Goal: Information Seeking & Learning: Learn about a topic

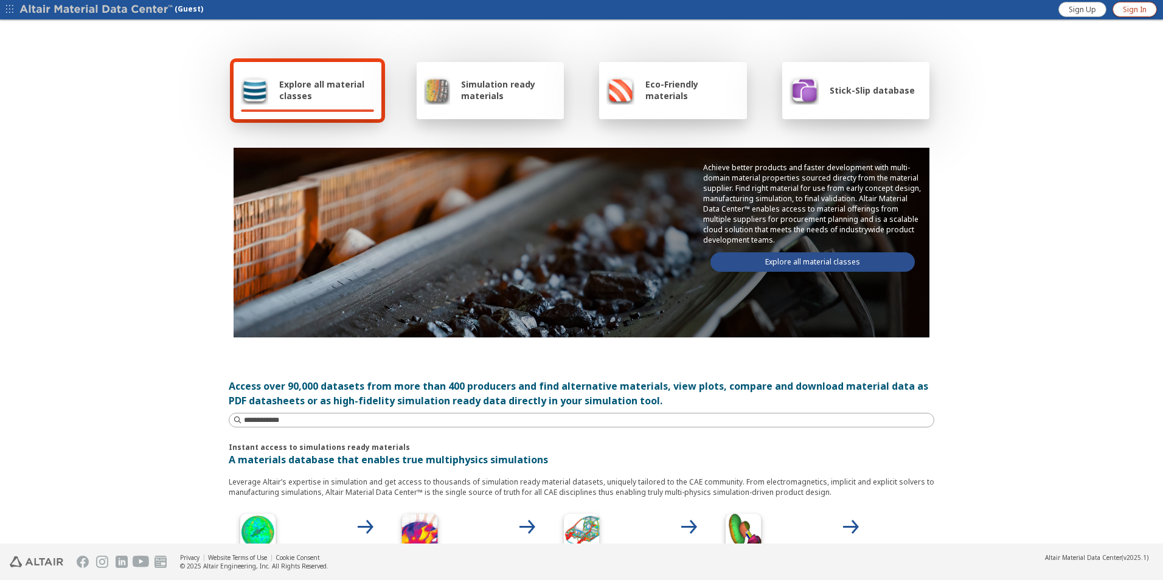
click at [1142, 7] on span "Sign In" at bounding box center [1135, 10] width 24 height 10
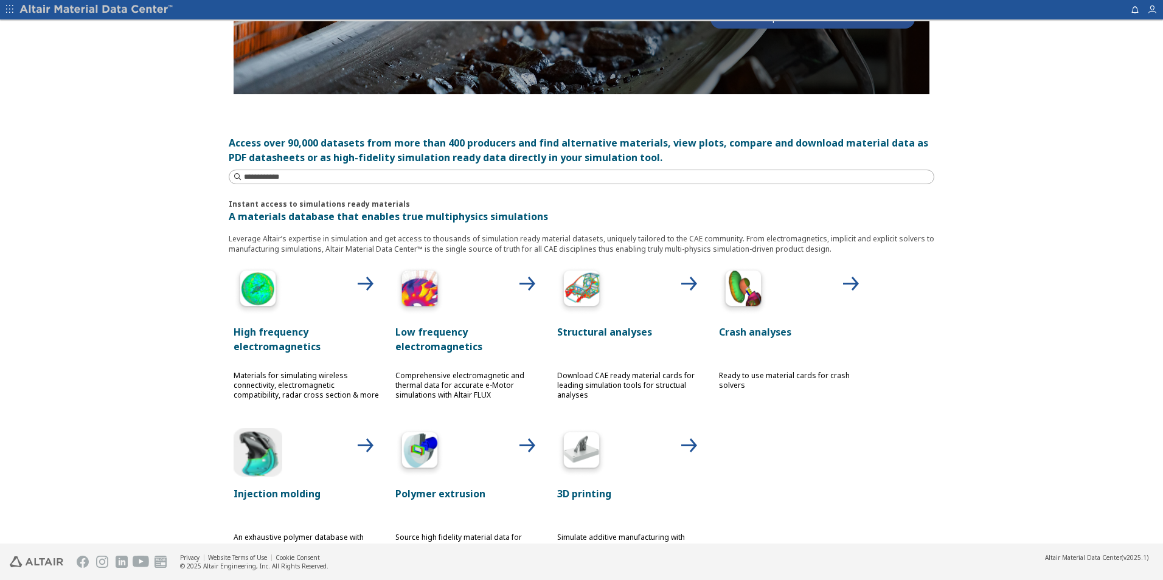
drag, startPoint x: 652, startPoint y: 283, endPoint x: 658, endPoint y: 280, distance: 6.6
click at [652, 283] on div at bounding box center [630, 290] width 146 height 49
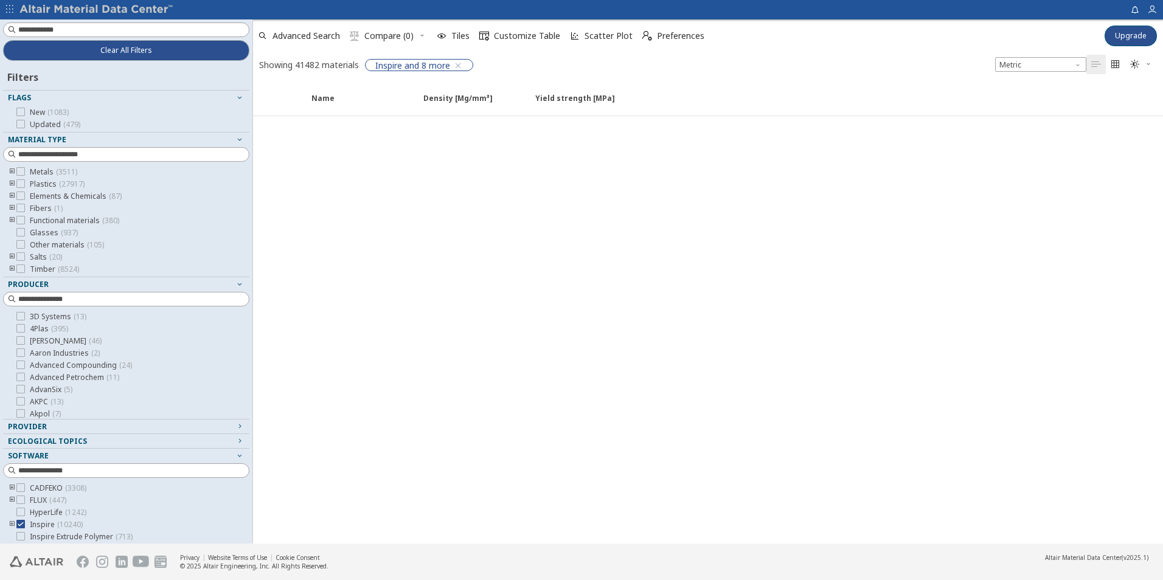
click at [13, 172] on icon "toogle group" at bounding box center [12, 172] width 9 height 10
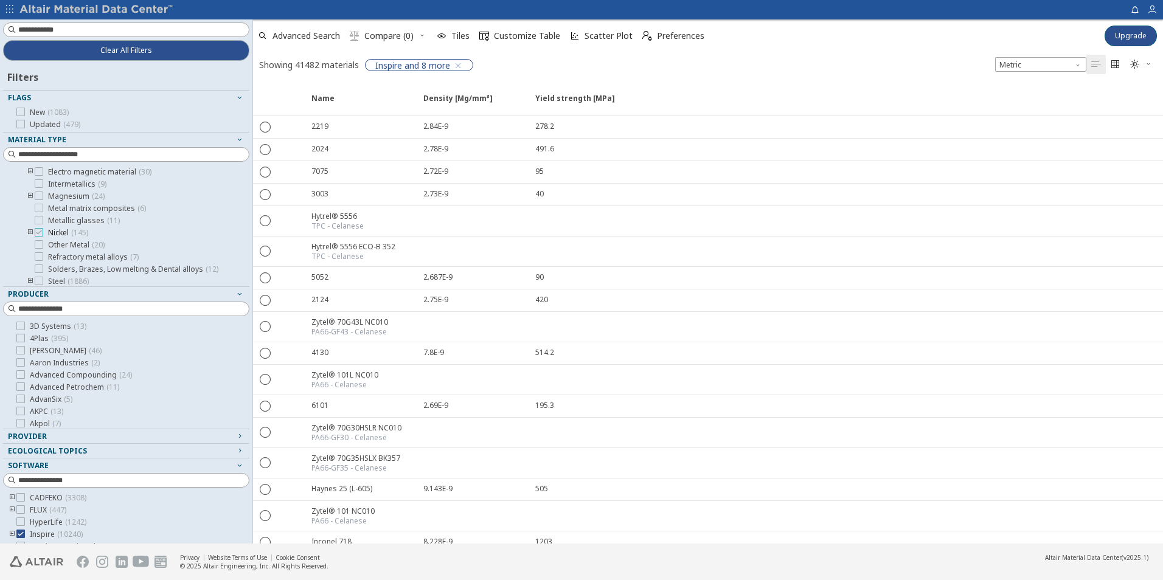
scroll to position [122, 0]
click at [29, 218] on icon "toogle group" at bounding box center [30, 221] width 9 height 10
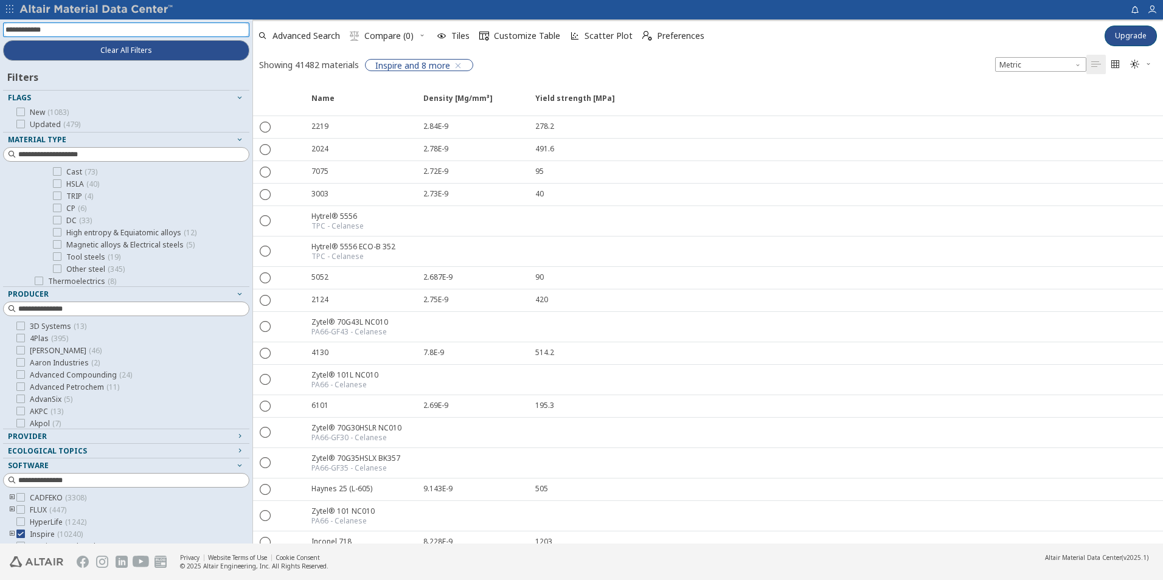
click at [69, 27] on input at bounding box center [127, 29] width 244 height 13
click at [184, 28] on input "***" at bounding box center [117, 29] width 224 height 13
type input "******"
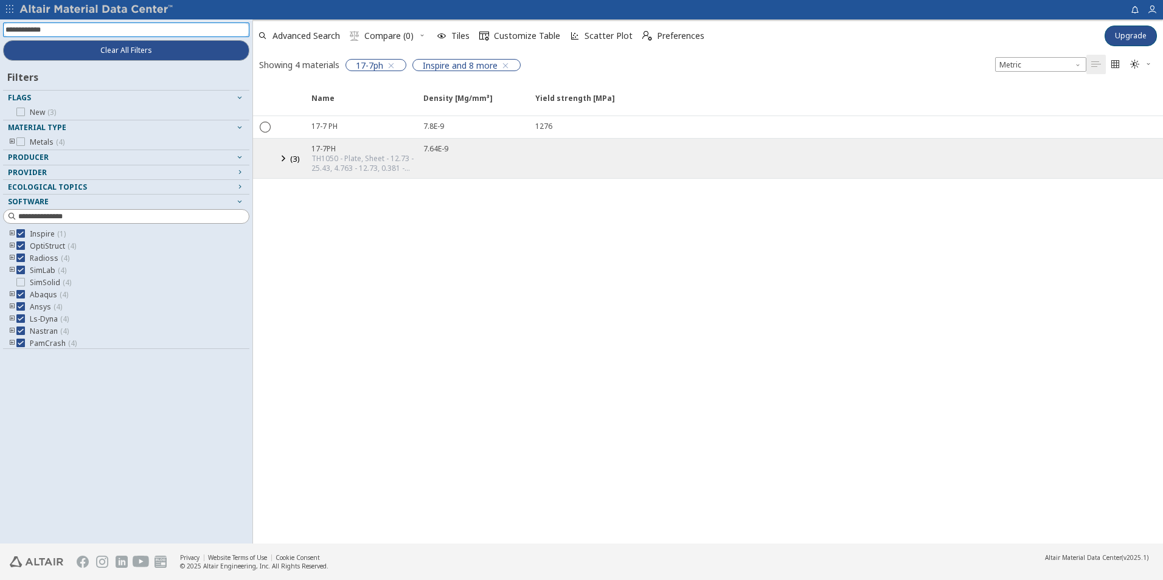
click at [285, 159] on icon at bounding box center [283, 158] width 15 height 15
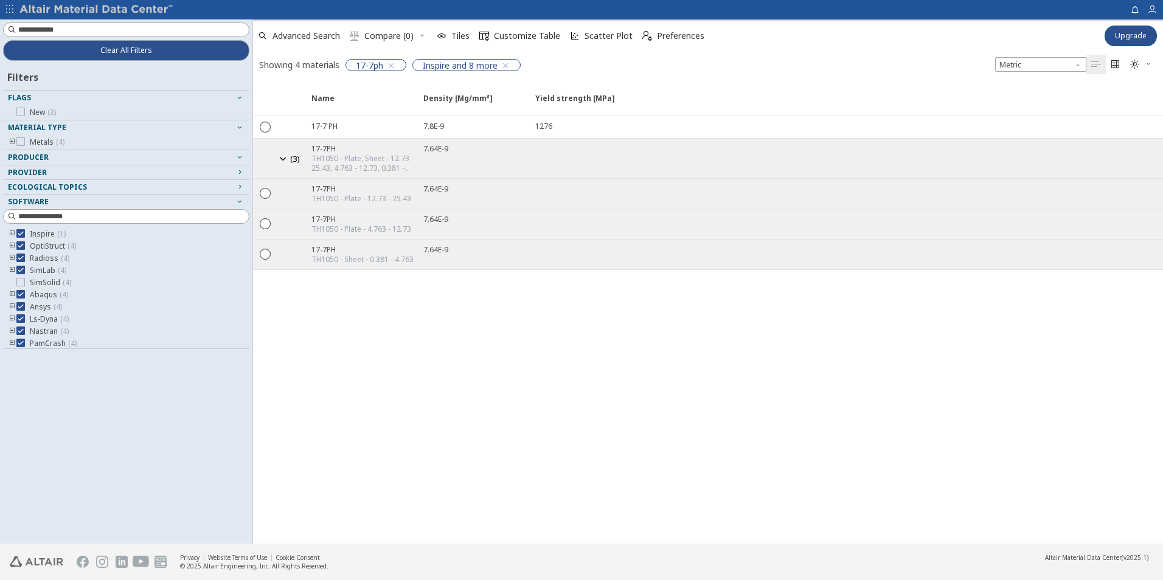
drag, startPoint x: 379, startPoint y: 369, endPoint x: 371, endPoint y: 353, distance: 18.2
click at [379, 363] on div "Name Density [Mg/mm³] Density [Mg/mm³] Yield strength [MPa] Yield strength [MPa…" at bounding box center [708, 313] width 910 height 461
click at [263, 192] on icon "" at bounding box center [265, 192] width 11 height 11
click at [349, 194] on icon "button" at bounding box center [351, 198] width 10 height 10
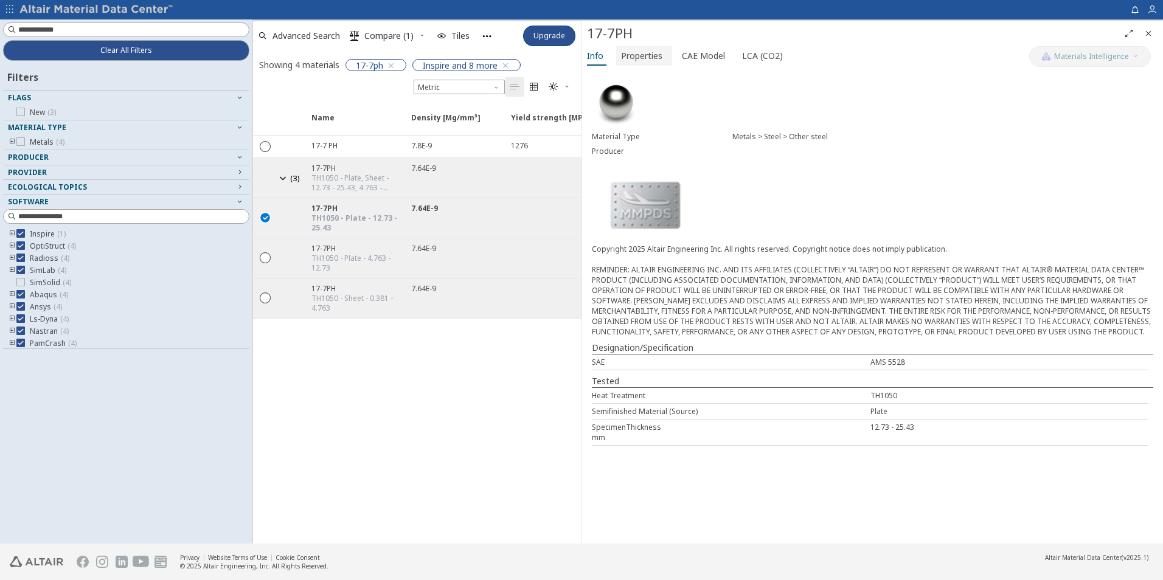
click at [627, 58] on span "Properties" at bounding box center [641, 55] width 41 height 19
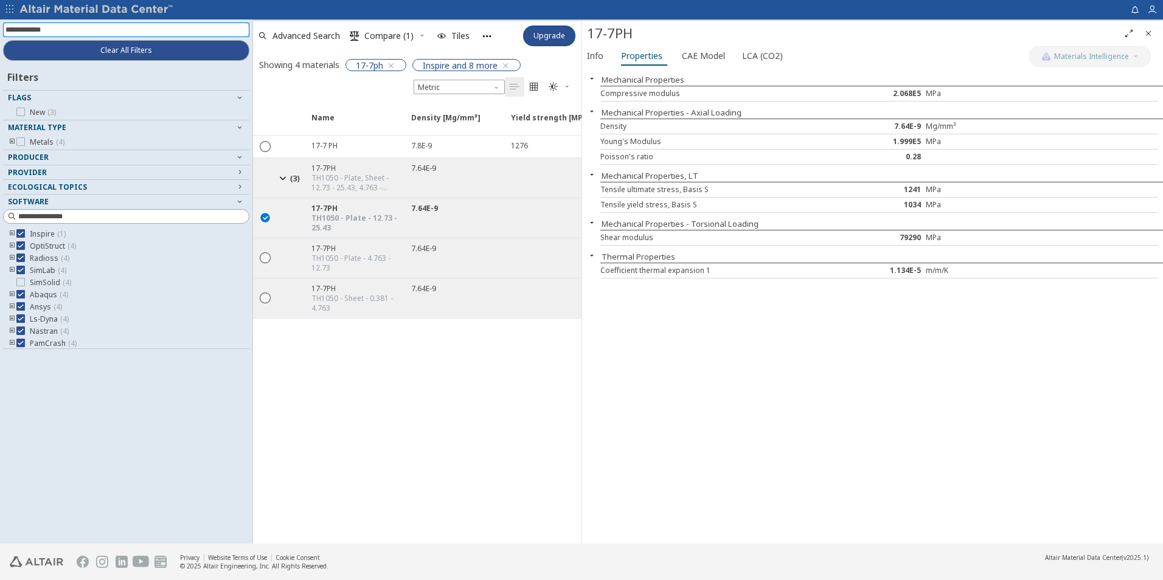
drag, startPoint x: 113, startPoint y: 33, endPoint x: -5, endPoint y: 40, distance: 118.2
click at [0, 40] on html "Feedback Clear All Filters Filters Flags New ( 3 ) Material Type Metals ( 4 ) P…" at bounding box center [581, 290] width 1163 height 580
type input "******"
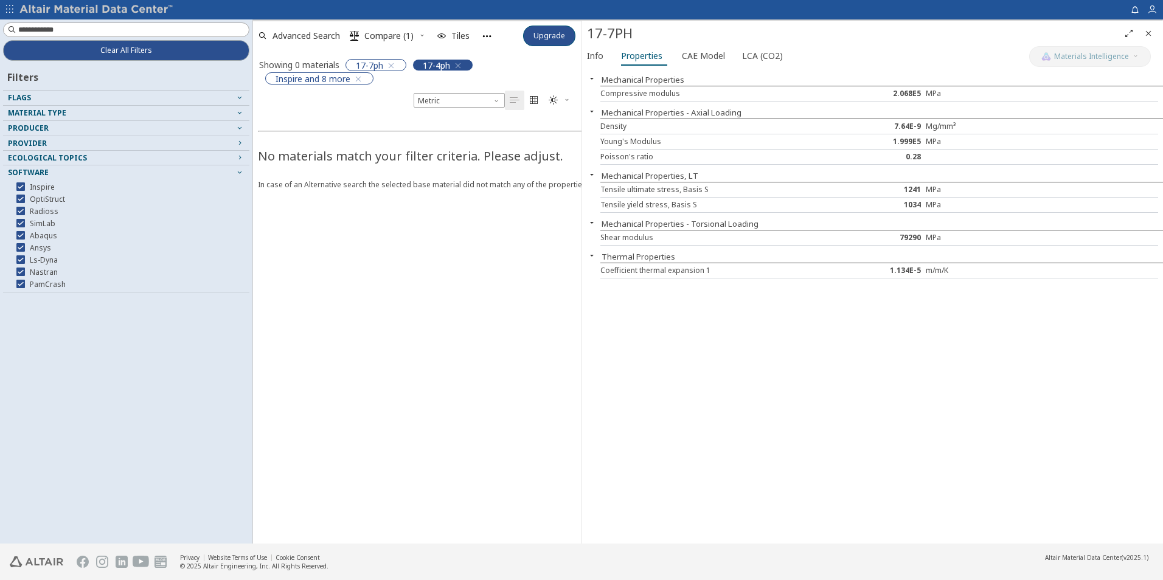
click at [462, 64] on icon "button" at bounding box center [458, 66] width 10 height 10
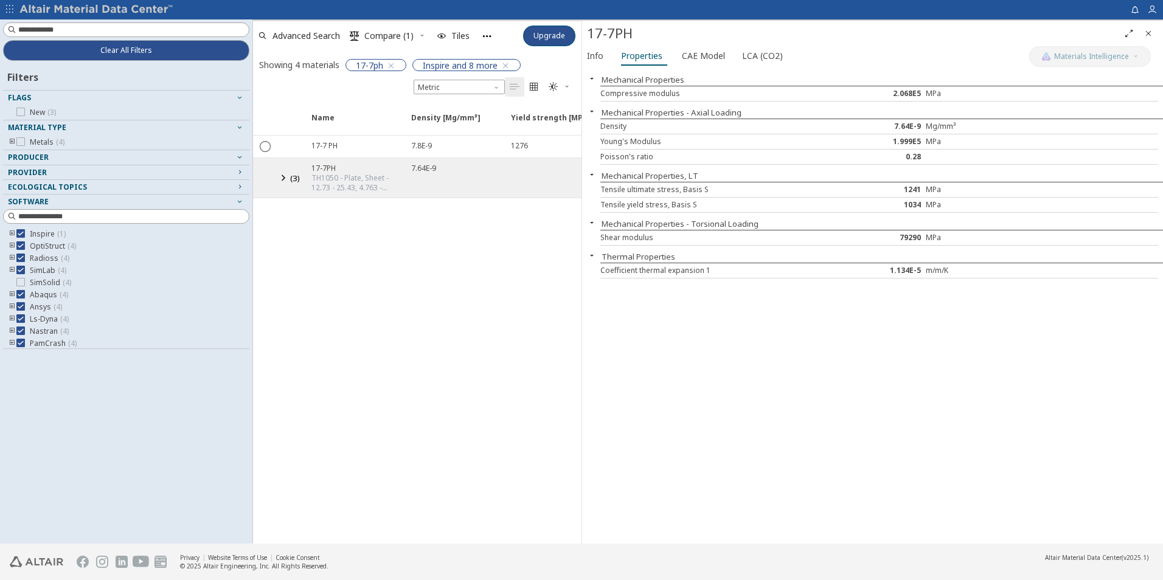
click at [280, 179] on icon at bounding box center [283, 177] width 15 height 15
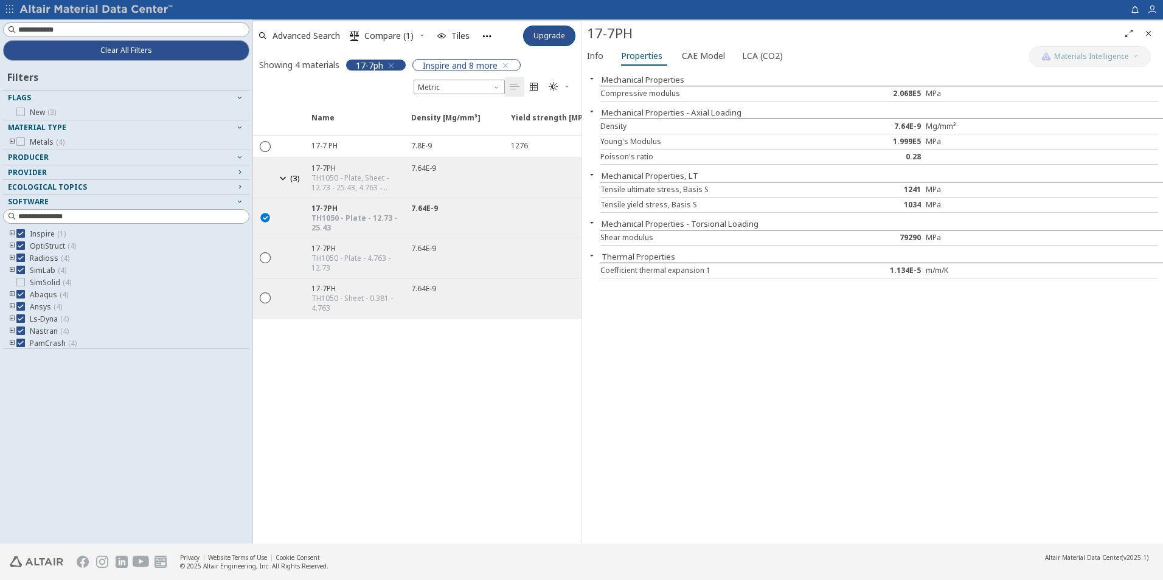
click at [392, 68] on icon "button" at bounding box center [391, 66] width 10 height 10
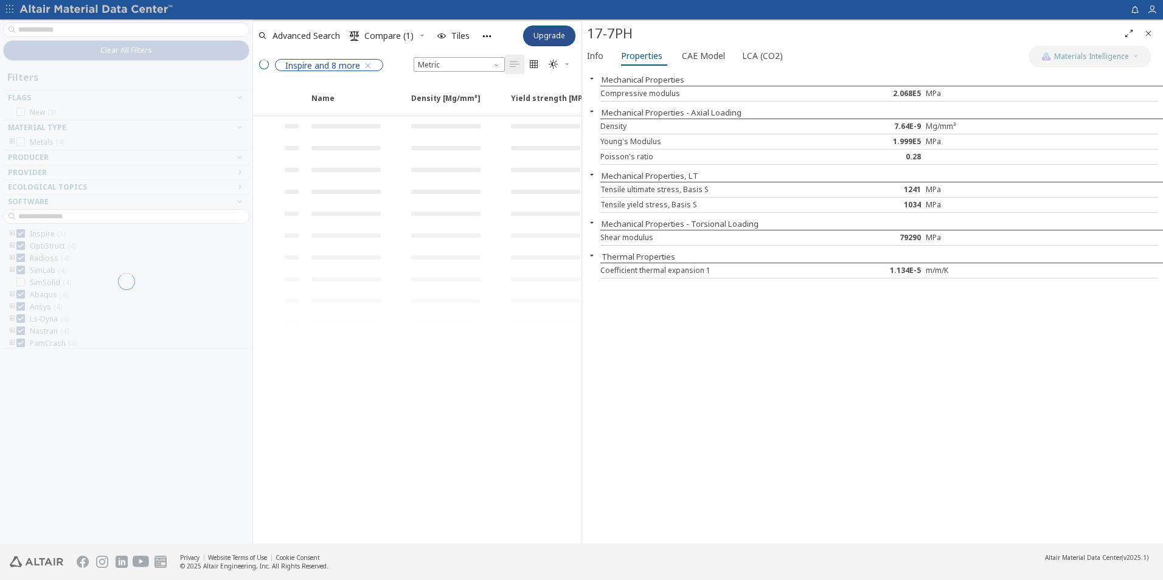
click at [99, 32] on div at bounding box center [126, 281] width 252 height 524
click at [99, 31] on div at bounding box center [126, 281] width 252 height 524
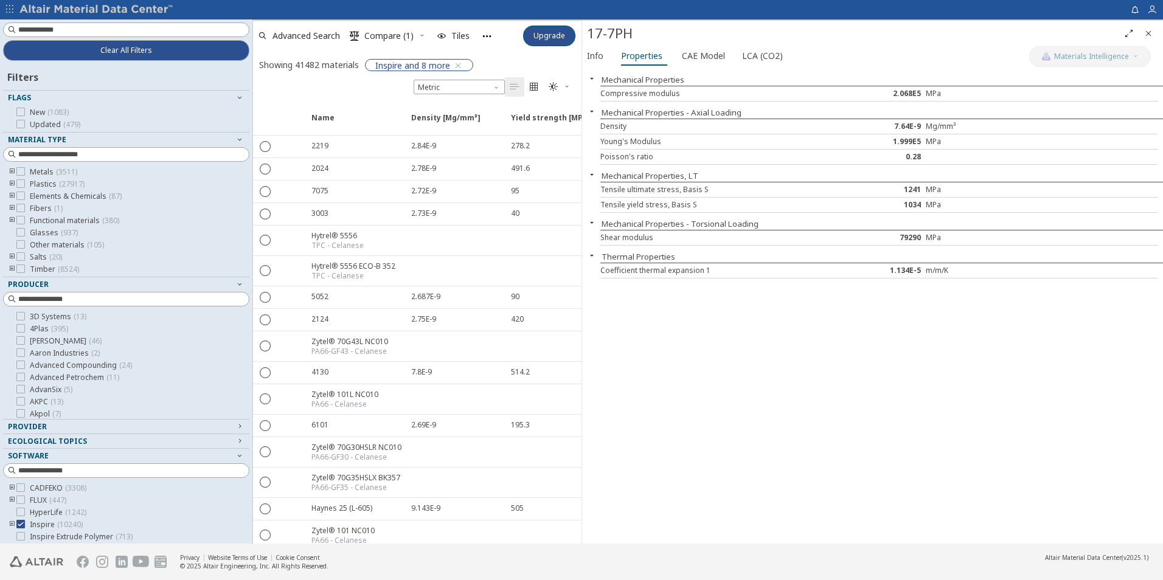
drag, startPoint x: 1146, startPoint y: 33, endPoint x: 544, endPoint y: 1, distance: 602.6
click at [1146, 33] on icon "Close" at bounding box center [1149, 34] width 10 height 10
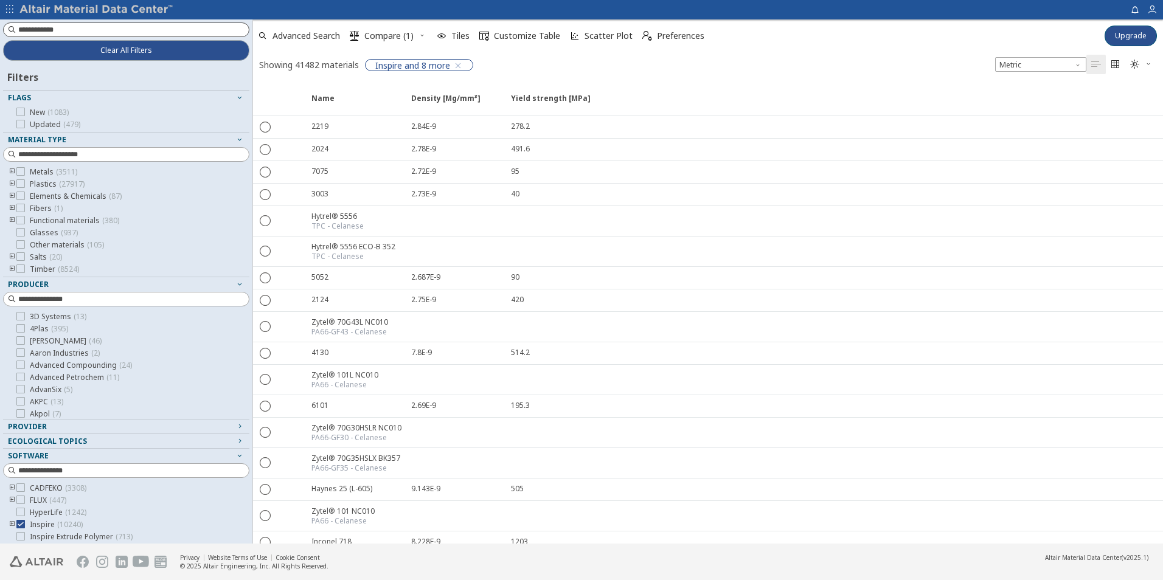
click at [66, 30] on input at bounding box center [133, 30] width 231 height 12
type input "******"
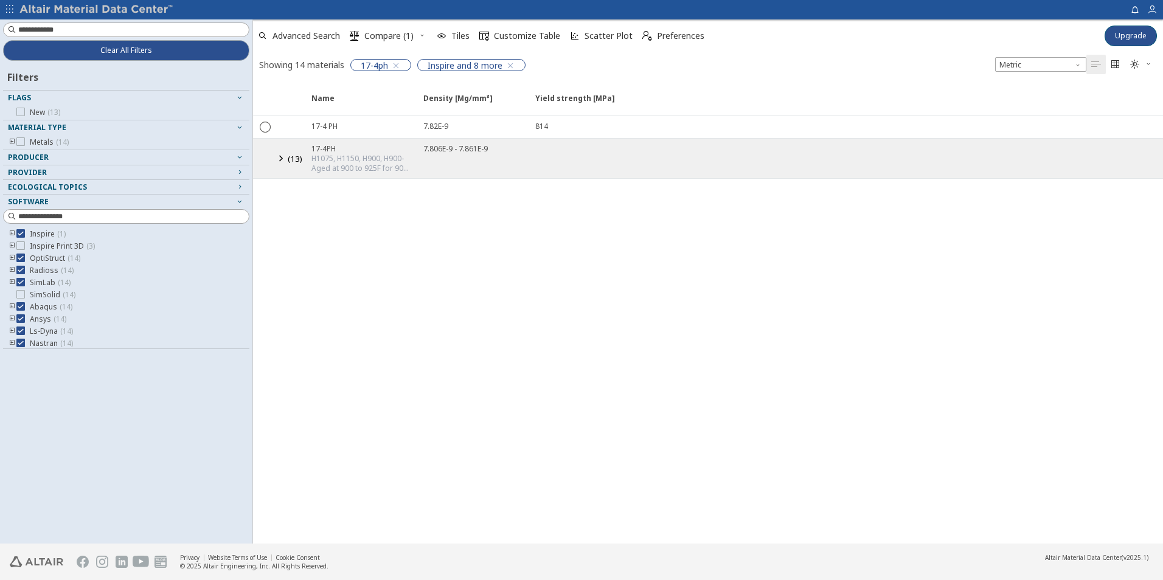
click at [284, 159] on icon at bounding box center [280, 158] width 15 height 15
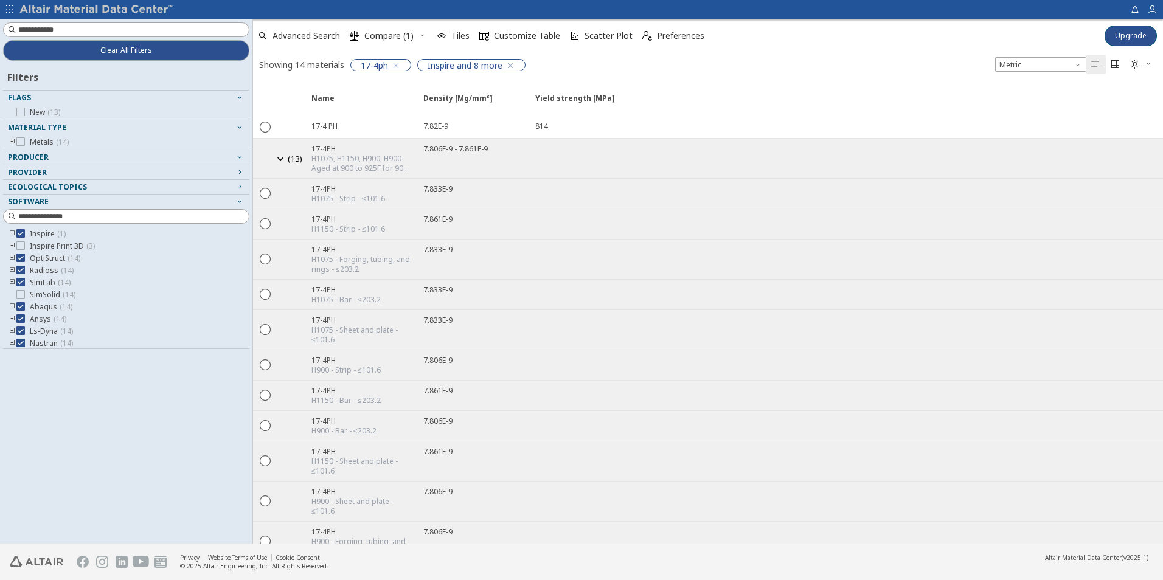
click at [869, 54] on div "Showing 14 materials 17-4ph Inspire and 8 more Metric   " at bounding box center [708, 65] width 910 height 26
click at [280, 160] on icon at bounding box center [280, 158] width 15 height 15
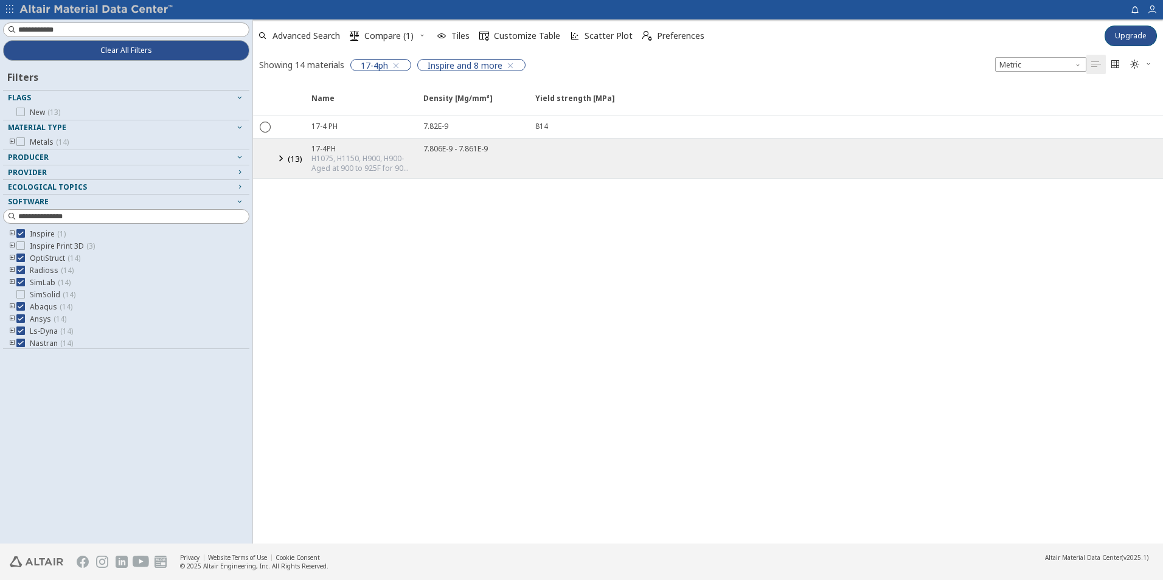
click at [280, 160] on icon at bounding box center [280, 158] width 15 height 15
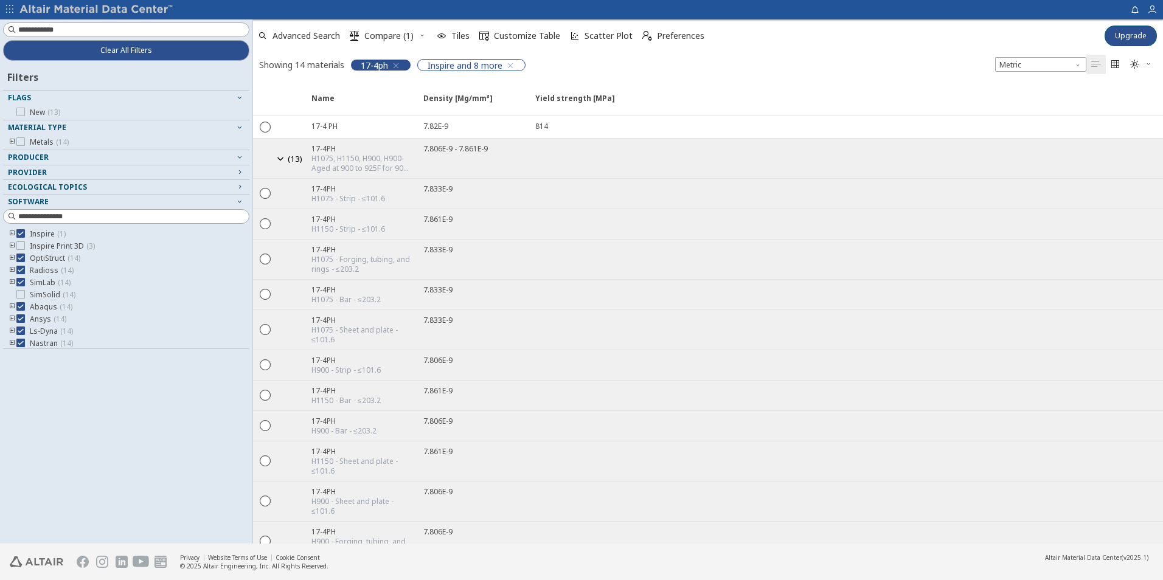
click at [400, 70] on icon "button" at bounding box center [396, 66] width 10 height 10
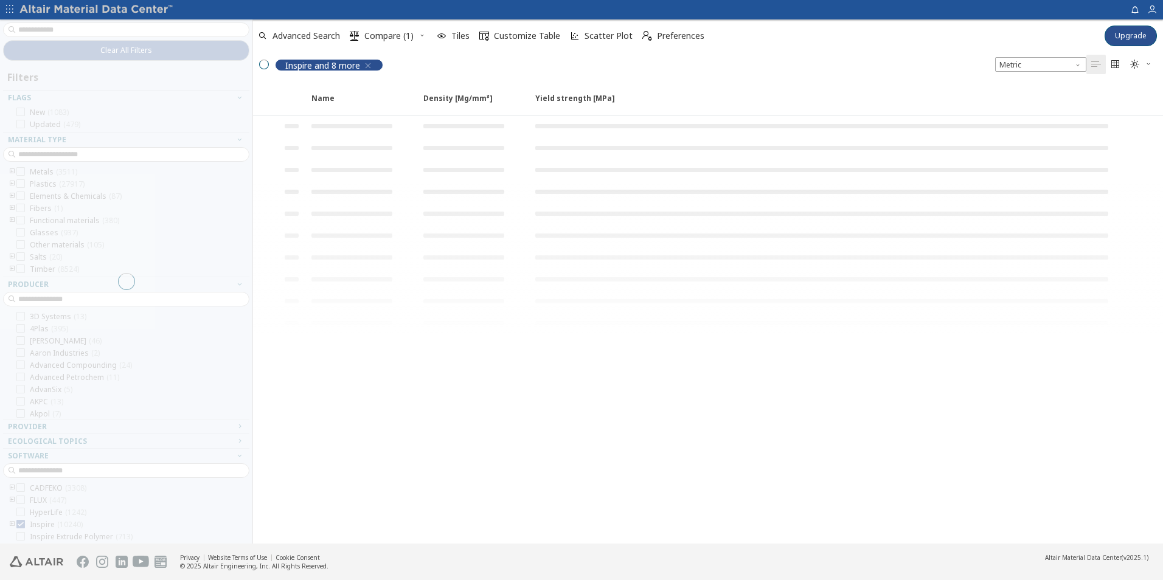
click at [369, 68] on div "Inspire and 8 more" at bounding box center [329, 65] width 108 height 12
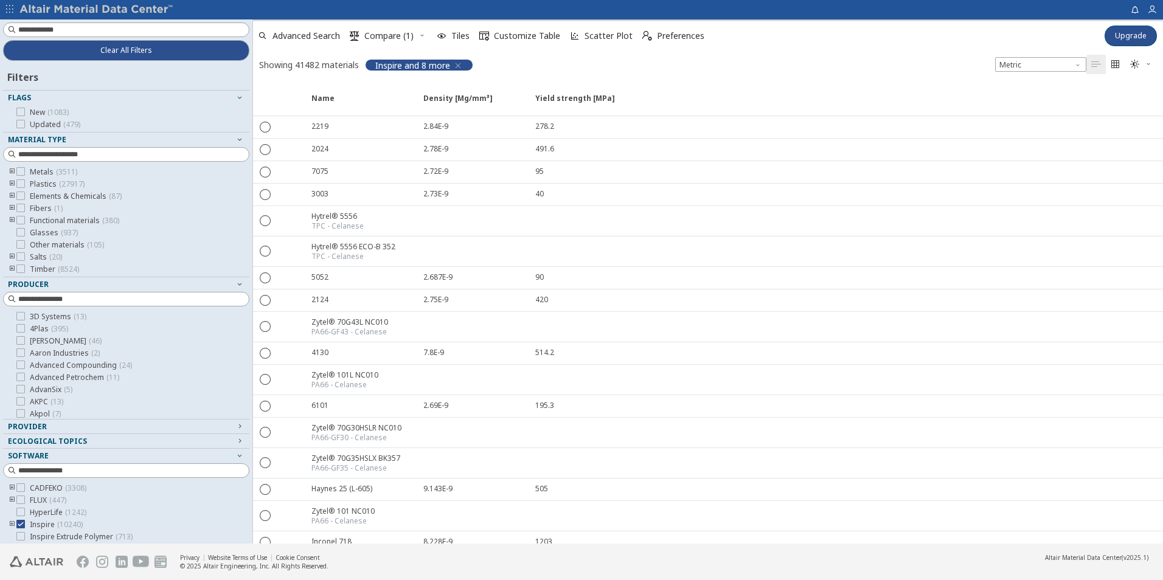
click at [459, 65] on icon "button" at bounding box center [458, 66] width 10 height 10
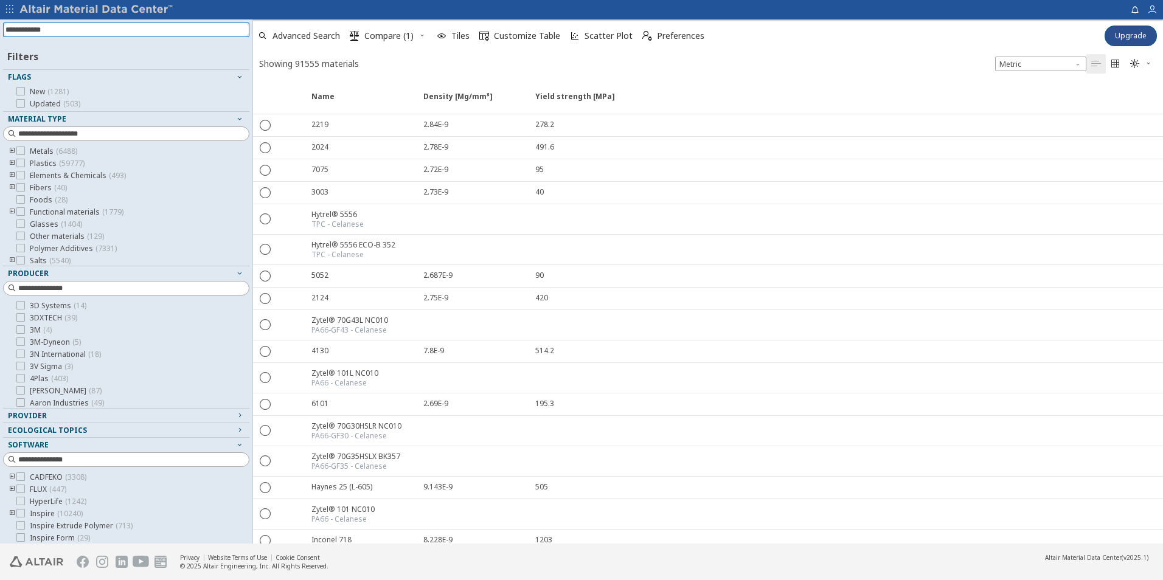
click at [94, 34] on input at bounding box center [127, 29] width 244 height 13
type input "******"
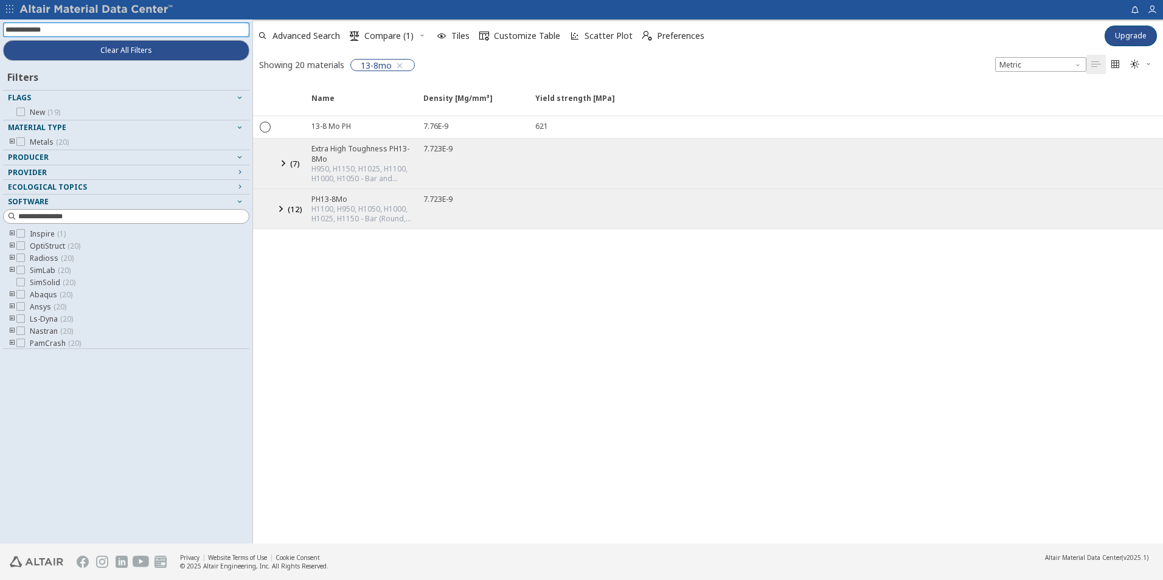
click at [284, 219] on button "( 12 )" at bounding box center [290, 209] width 27 height 30
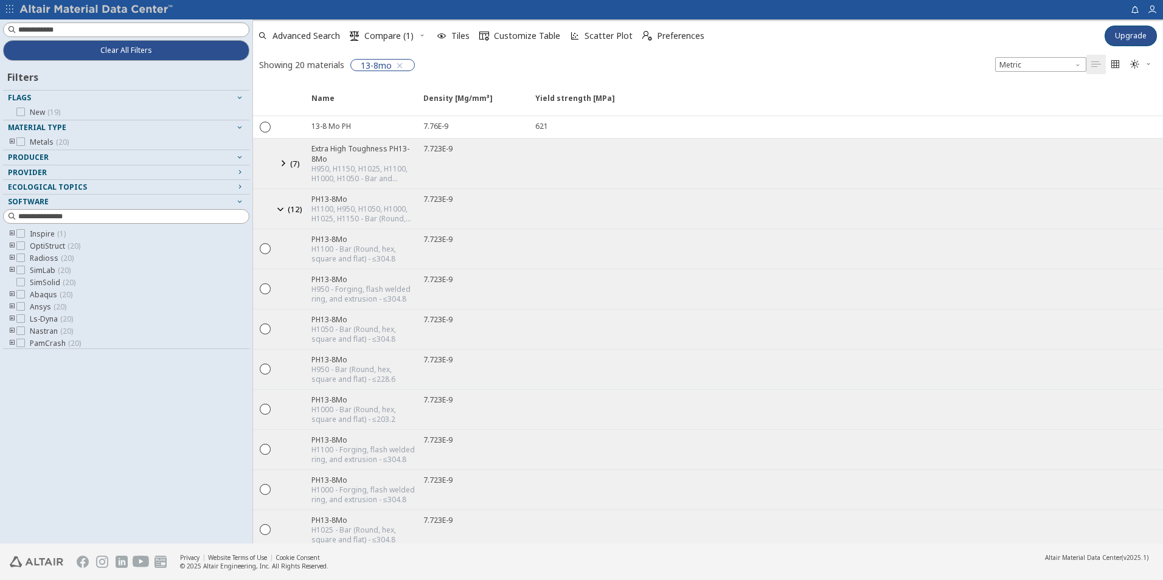
click at [653, 74] on div "Showing 20 materials 13-8mo Metric   " at bounding box center [708, 65] width 910 height 26
click at [268, 411] on icon "" at bounding box center [265, 408] width 11 height 11
click at [352, 409] on icon "button" at bounding box center [351, 410] width 10 height 10
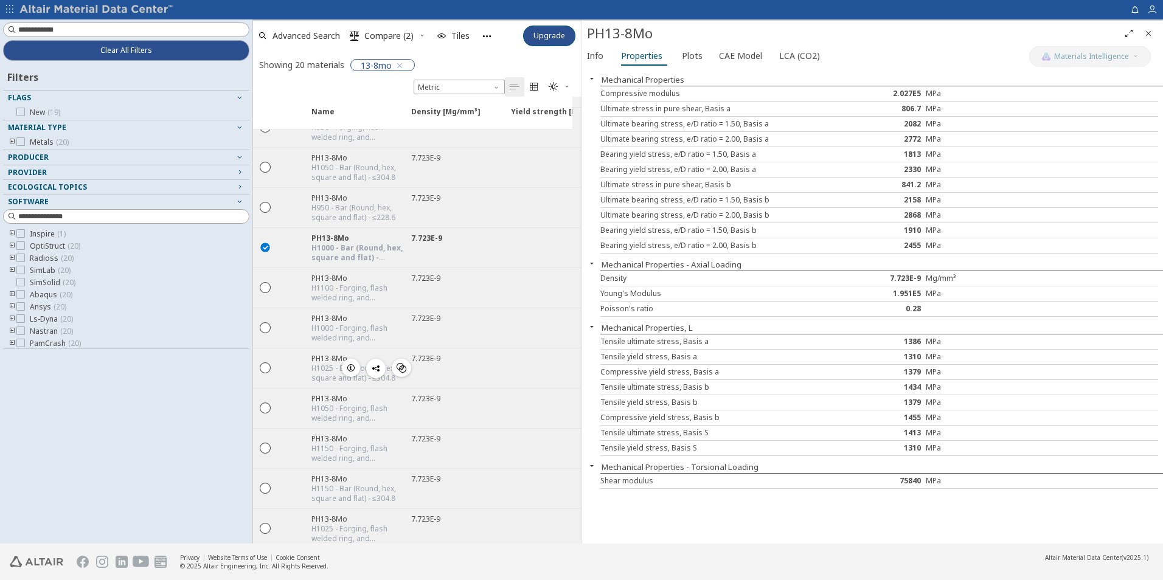
scroll to position [183, 0]
click at [682, 54] on span "Plots" at bounding box center [692, 55] width 21 height 19
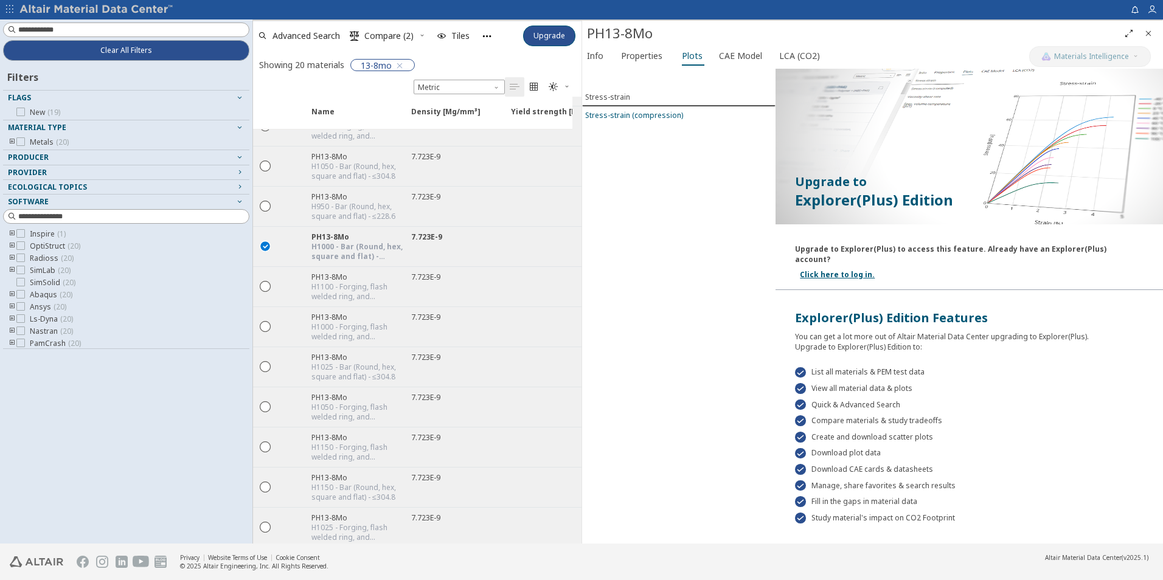
click at [643, 119] on div "Stress-strain (compression)" at bounding box center [634, 115] width 98 height 10
click at [641, 99] on span "Stress-strain" at bounding box center [678, 97] width 187 height 10
click at [665, 54] on button "Properties" at bounding box center [644, 55] width 56 height 19
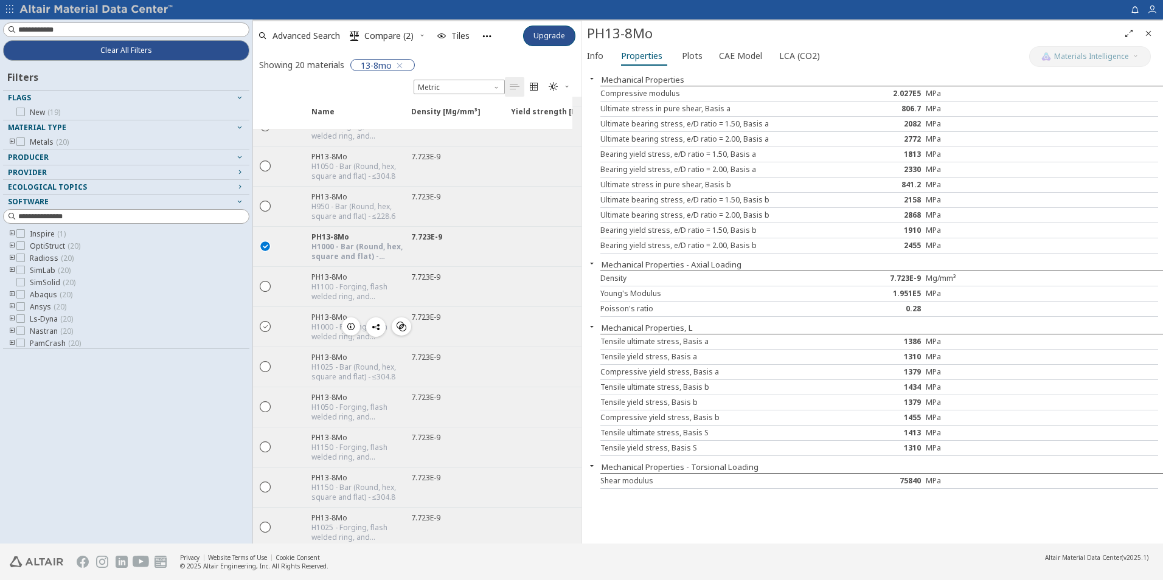
click at [266, 327] on icon "" at bounding box center [265, 326] width 11 height 11
click at [350, 327] on icon "button" at bounding box center [351, 327] width 10 height 10
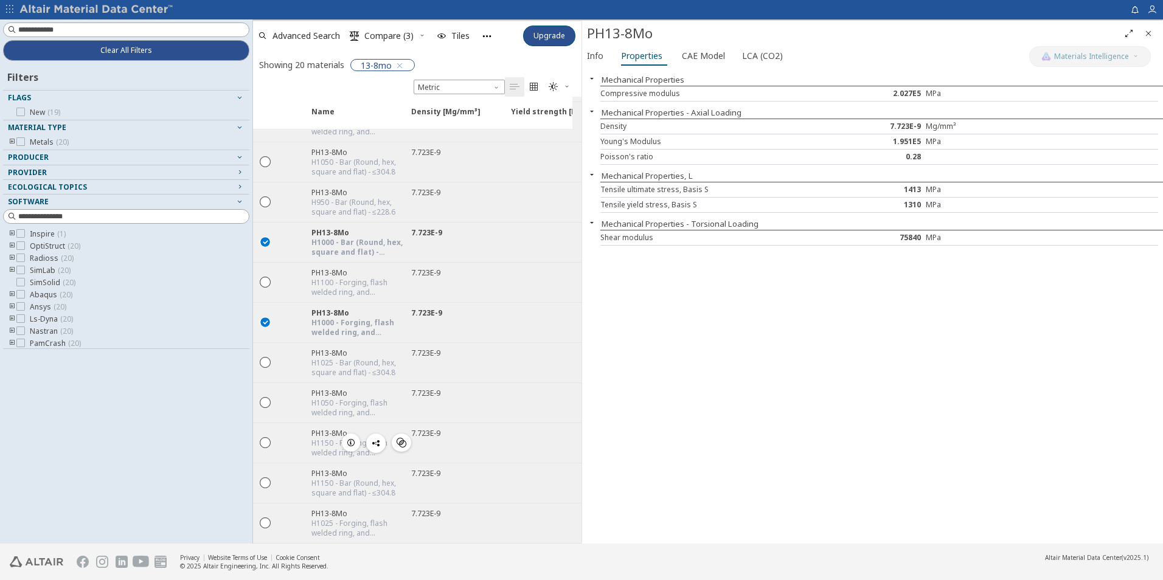
scroll to position [196, 0]
click at [262, 316] on icon "" at bounding box center [265, 321] width 11 height 11
click at [355, 237] on icon "button" at bounding box center [351, 242] width 10 height 10
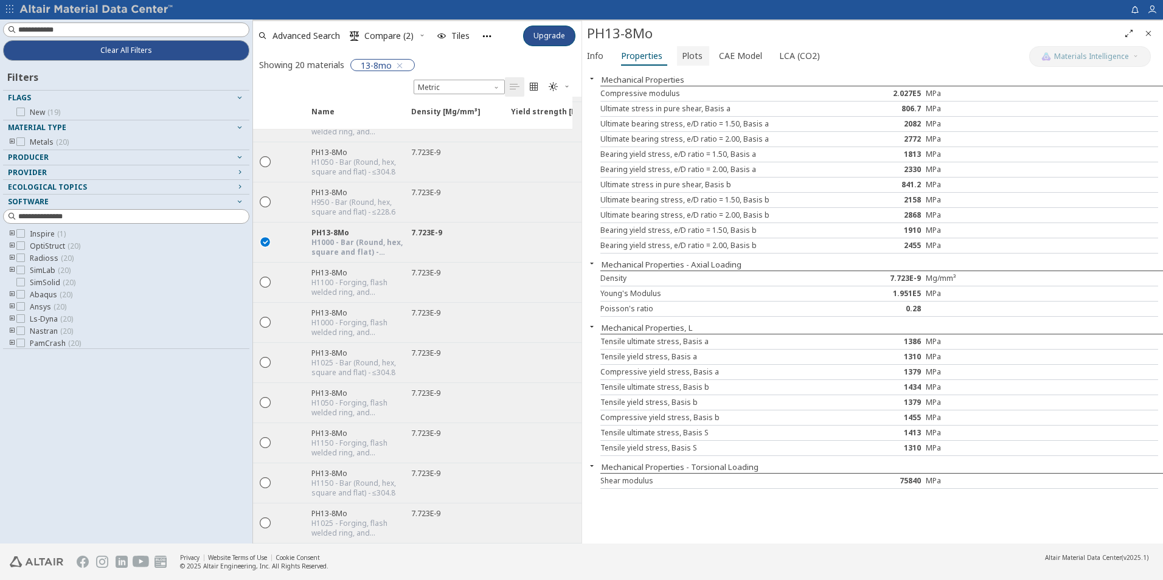
click at [700, 50] on button "Plots" at bounding box center [693, 55] width 32 height 19
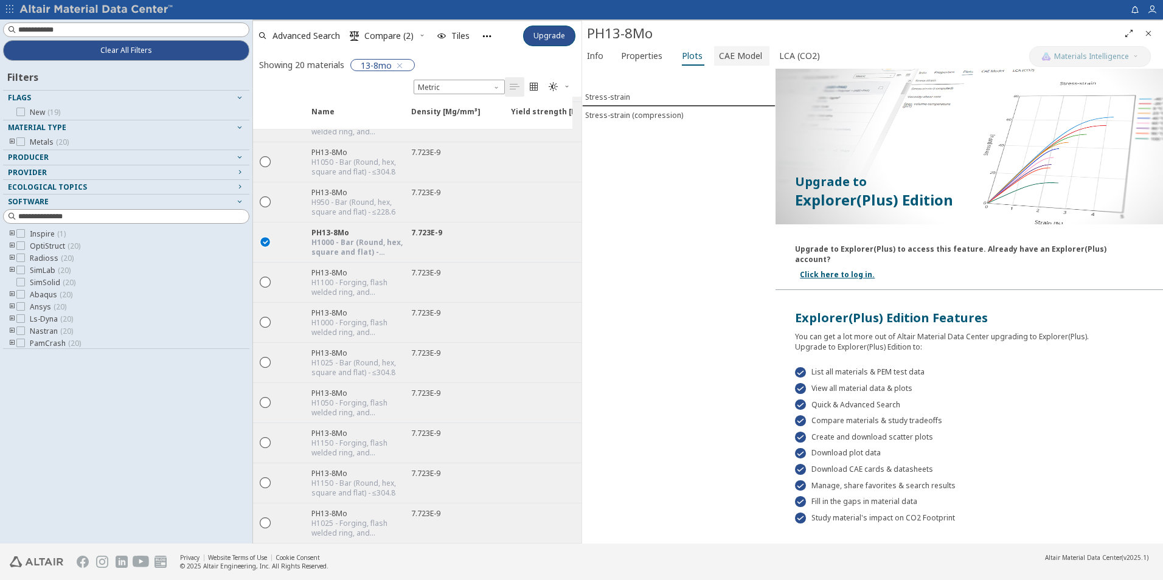
click at [736, 51] on span "CAE Model" at bounding box center [740, 55] width 43 height 19
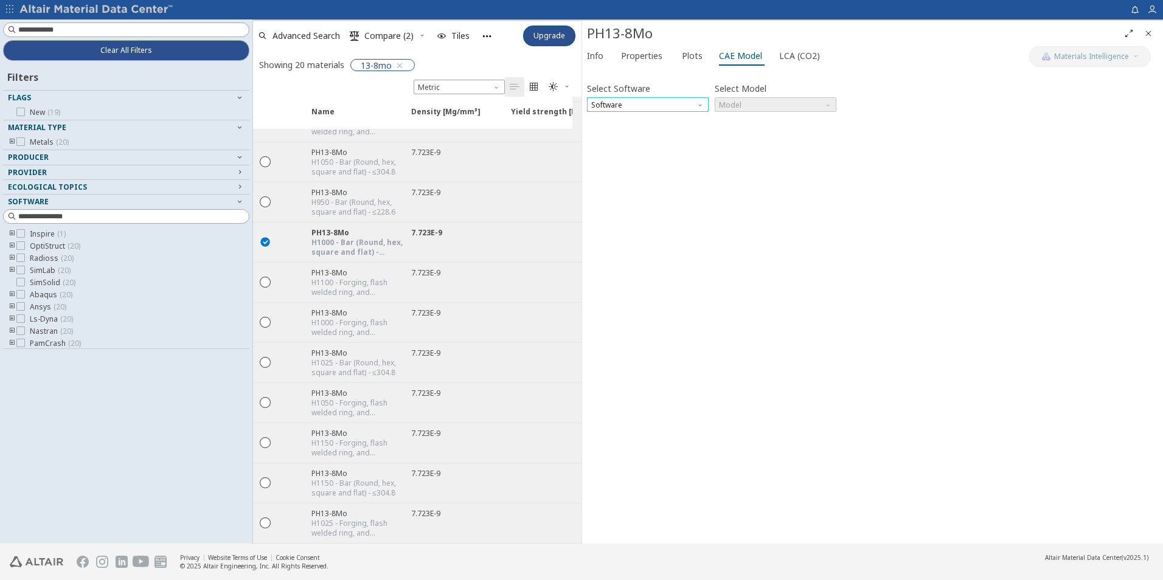
click at [642, 100] on span "Software" at bounding box center [648, 104] width 122 height 15
click at [624, 127] on button "Radioss" at bounding box center [648, 134] width 122 height 15
click at [626, 117] on div "Select Software Radioss Select Model Model Invalid data. Please check your inpu…" at bounding box center [872, 306] width 571 height 465
click at [632, 106] on span "Radioss" at bounding box center [648, 104] width 122 height 15
click at [627, 119] on span "OptiStruct" at bounding box center [610, 120] width 35 height 10
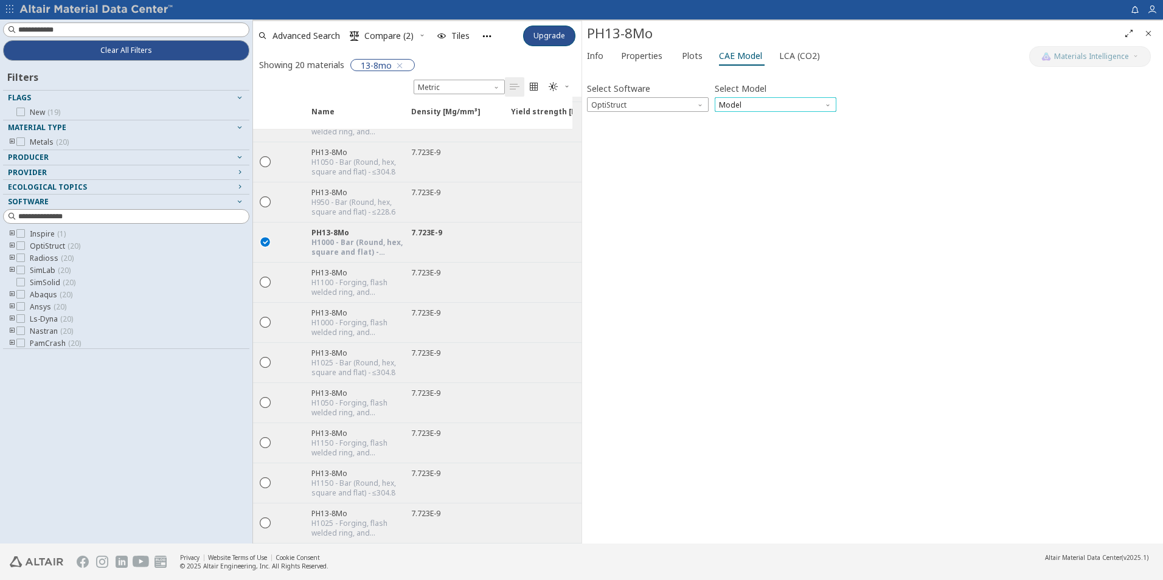
click at [776, 104] on span "Model" at bounding box center [776, 104] width 122 height 15
click at [757, 132] on span "MatS1" at bounding box center [776, 134] width 112 height 9
